Goal: Transaction & Acquisition: Purchase product/service

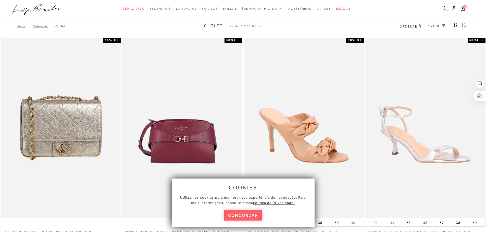
click at [443, 7] on icon at bounding box center [445, 8] width 5 height 5
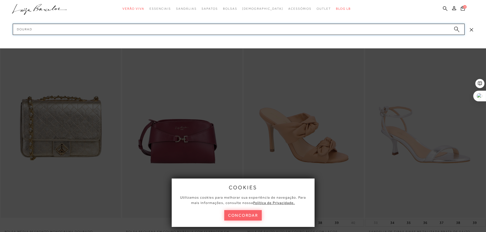
type input "dourado"
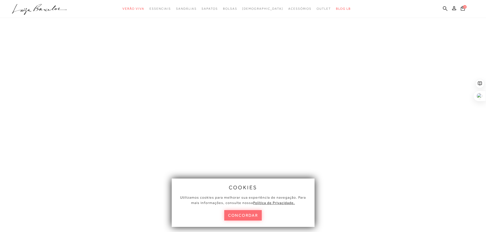
click at [252, 214] on button "concordar" at bounding box center [243, 215] width 38 height 10
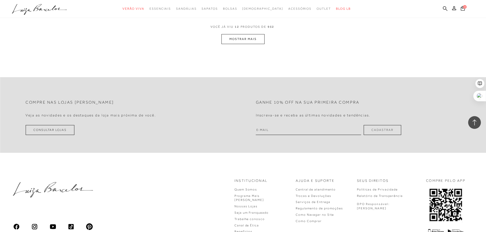
scroll to position [689, 0]
click at [255, 38] on button "MOSTRAR MAIS" at bounding box center [242, 39] width 43 height 10
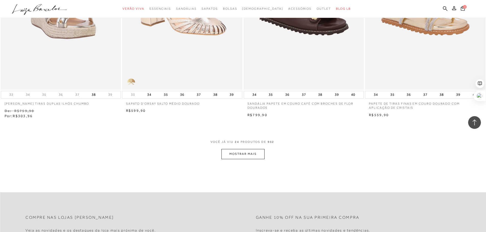
scroll to position [1301, 0]
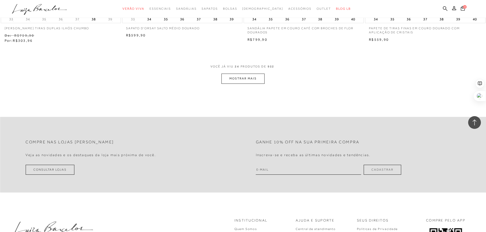
click at [247, 78] on button "MOSTRAR MAIS" at bounding box center [242, 79] width 43 height 10
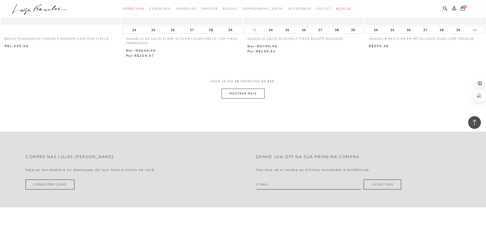
scroll to position [1939, 0]
click at [243, 92] on button "MOSTRAR MAIS" at bounding box center [242, 94] width 43 height 10
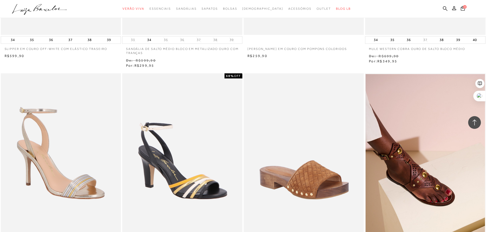
scroll to position [2490, 0]
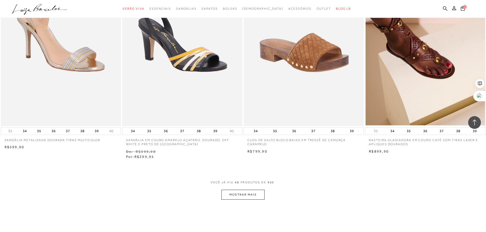
click at [244, 193] on button "MOSTRAR MAIS" at bounding box center [242, 195] width 43 height 10
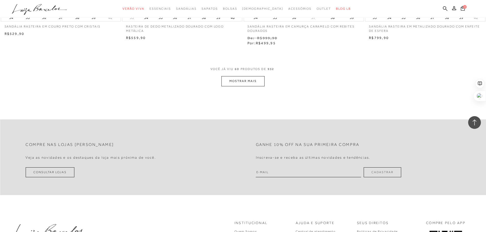
scroll to position [3255, 0]
click at [251, 82] on button "MOSTRAR MAIS" at bounding box center [242, 81] width 43 height 10
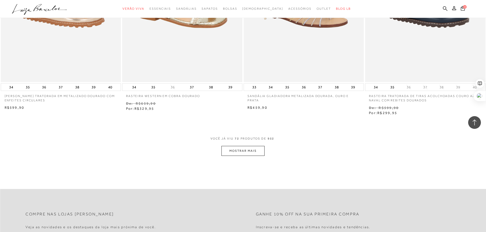
scroll to position [3944, 0]
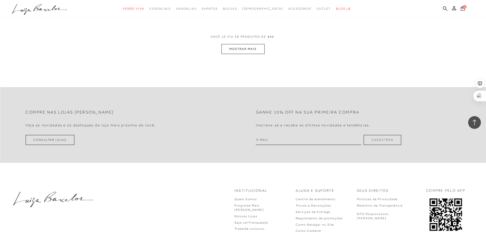
click at [236, 50] on button "MOSTRAR MAIS" at bounding box center [242, 49] width 43 height 10
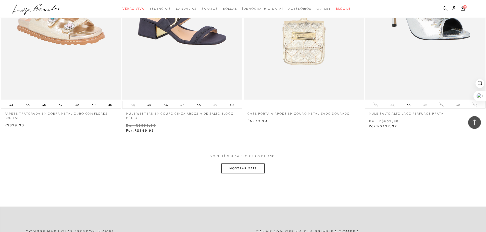
scroll to position [4556, 0]
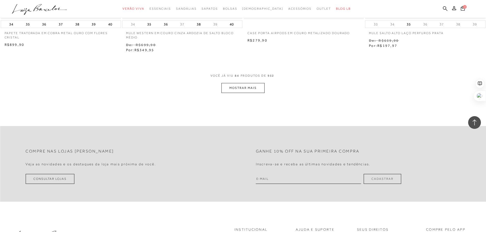
click at [244, 86] on button "MOSTRAR MAIS" at bounding box center [242, 88] width 43 height 10
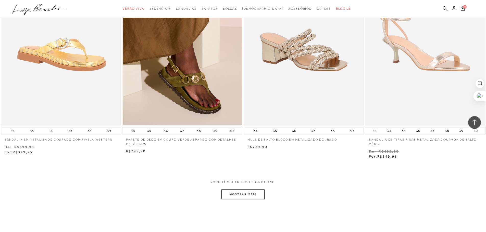
scroll to position [5187, 0]
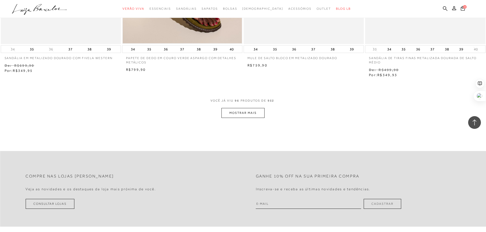
click at [235, 112] on button "MOSTRAR MAIS" at bounding box center [242, 113] width 43 height 10
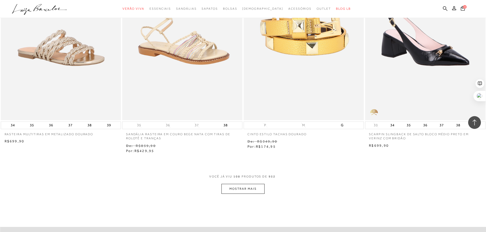
scroll to position [5870, 0]
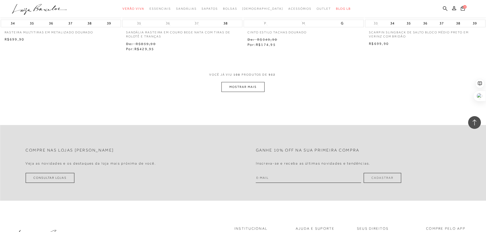
click at [237, 85] on button "MOSTRAR MAIS" at bounding box center [242, 87] width 43 height 10
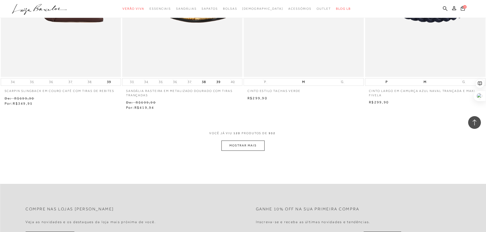
scroll to position [6527, 0]
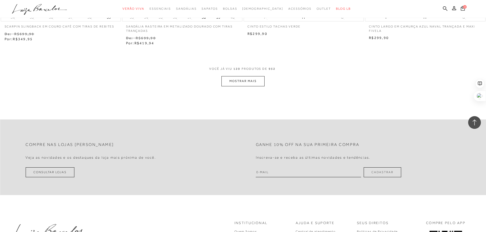
click at [246, 77] on button "MOSTRAR MAIS" at bounding box center [242, 81] width 43 height 10
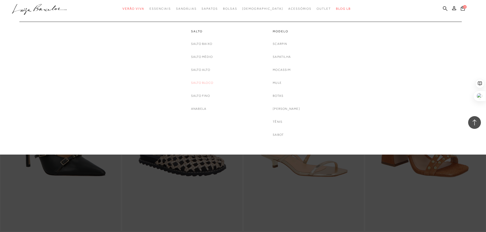
click at [198, 85] on link "Salto Bloco" at bounding box center [202, 82] width 22 height 5
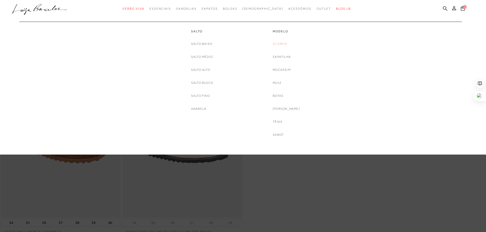
click at [284, 44] on link "Scarpin" at bounding box center [280, 43] width 14 height 5
